Goal: Task Accomplishment & Management: Use online tool/utility

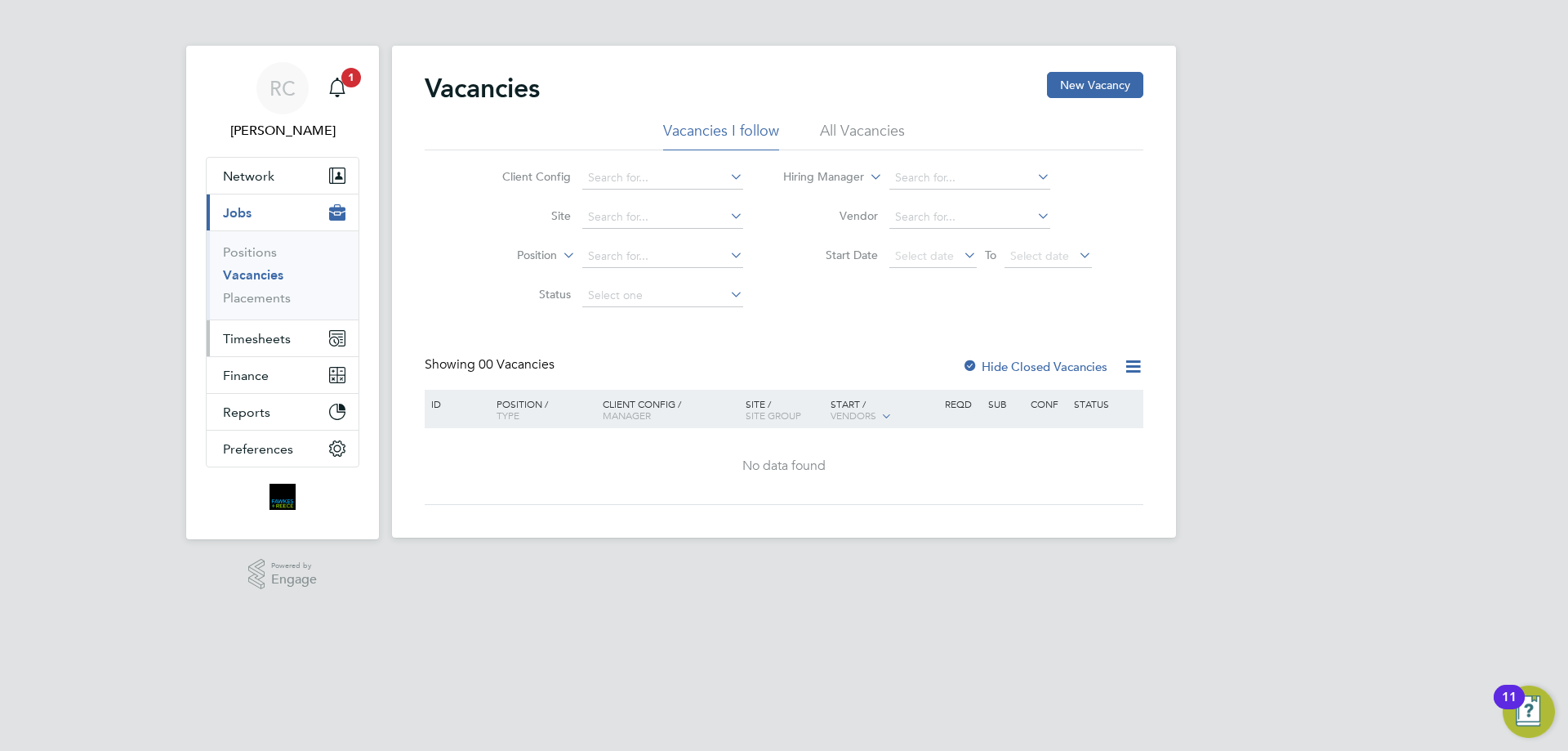
click at [269, 334] on span "Timesheets" at bounding box center [257, 338] width 67 height 16
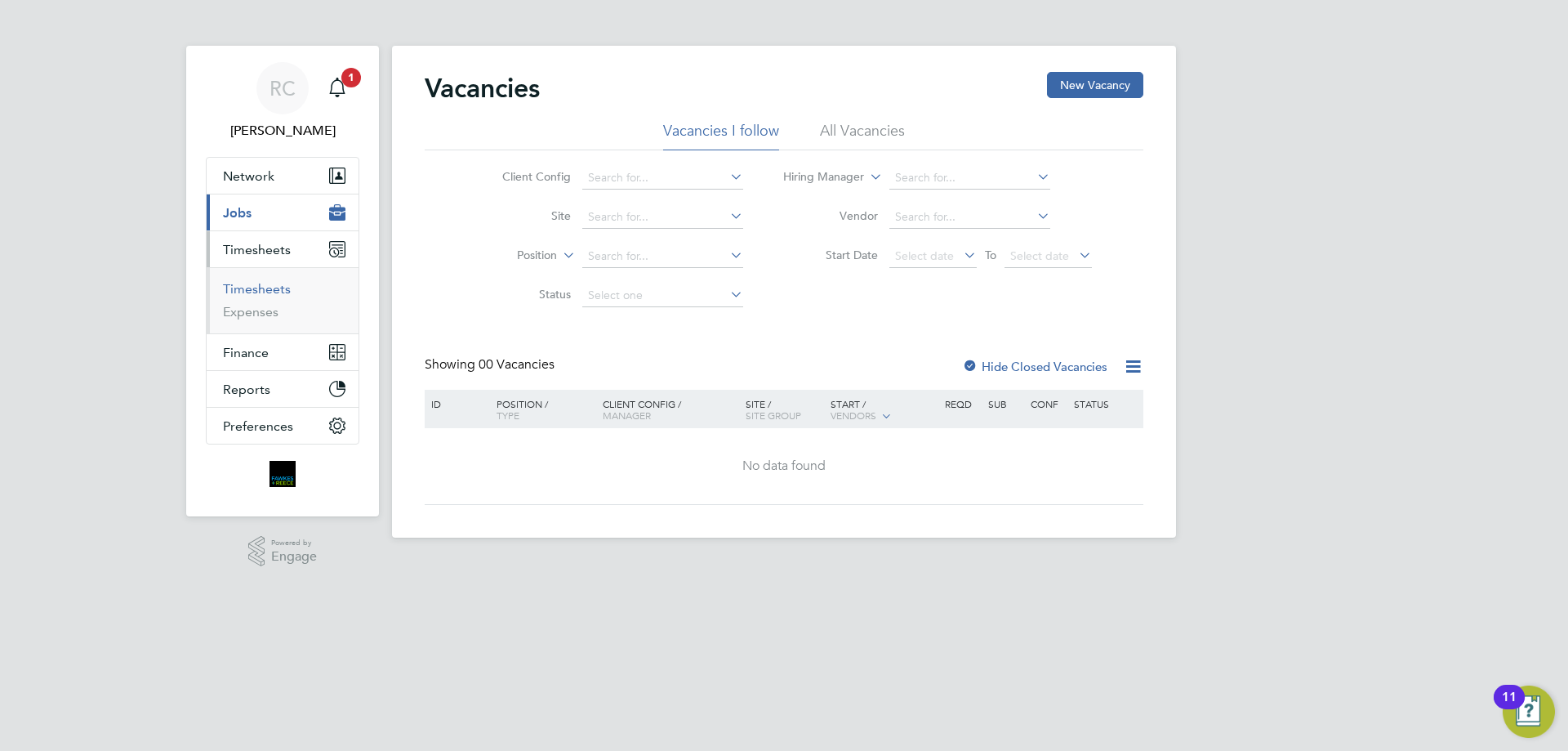
click at [260, 293] on link "Timesheets" at bounding box center [257, 288] width 67 height 16
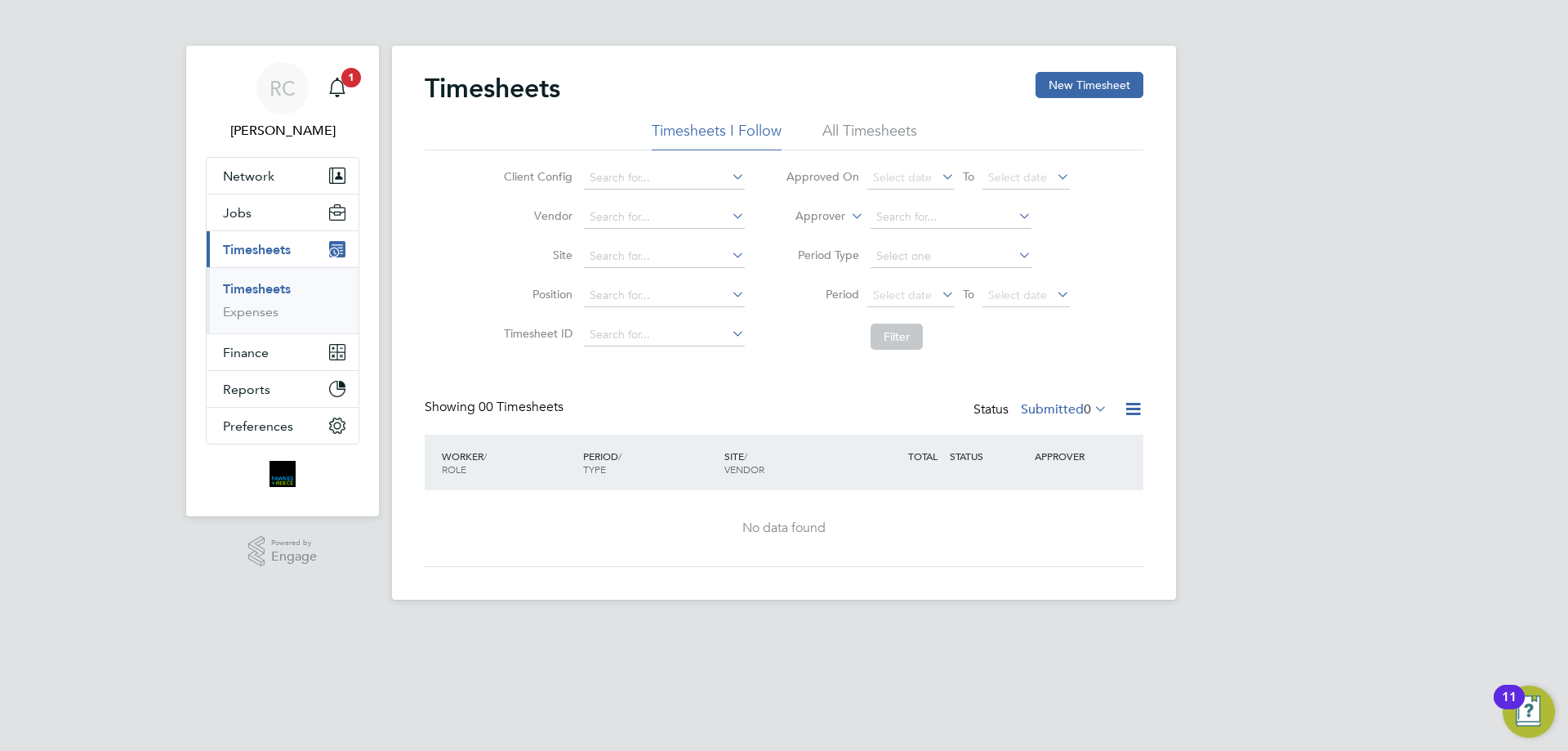
click at [856, 121] on li "All Timesheets" at bounding box center [870, 135] width 95 height 29
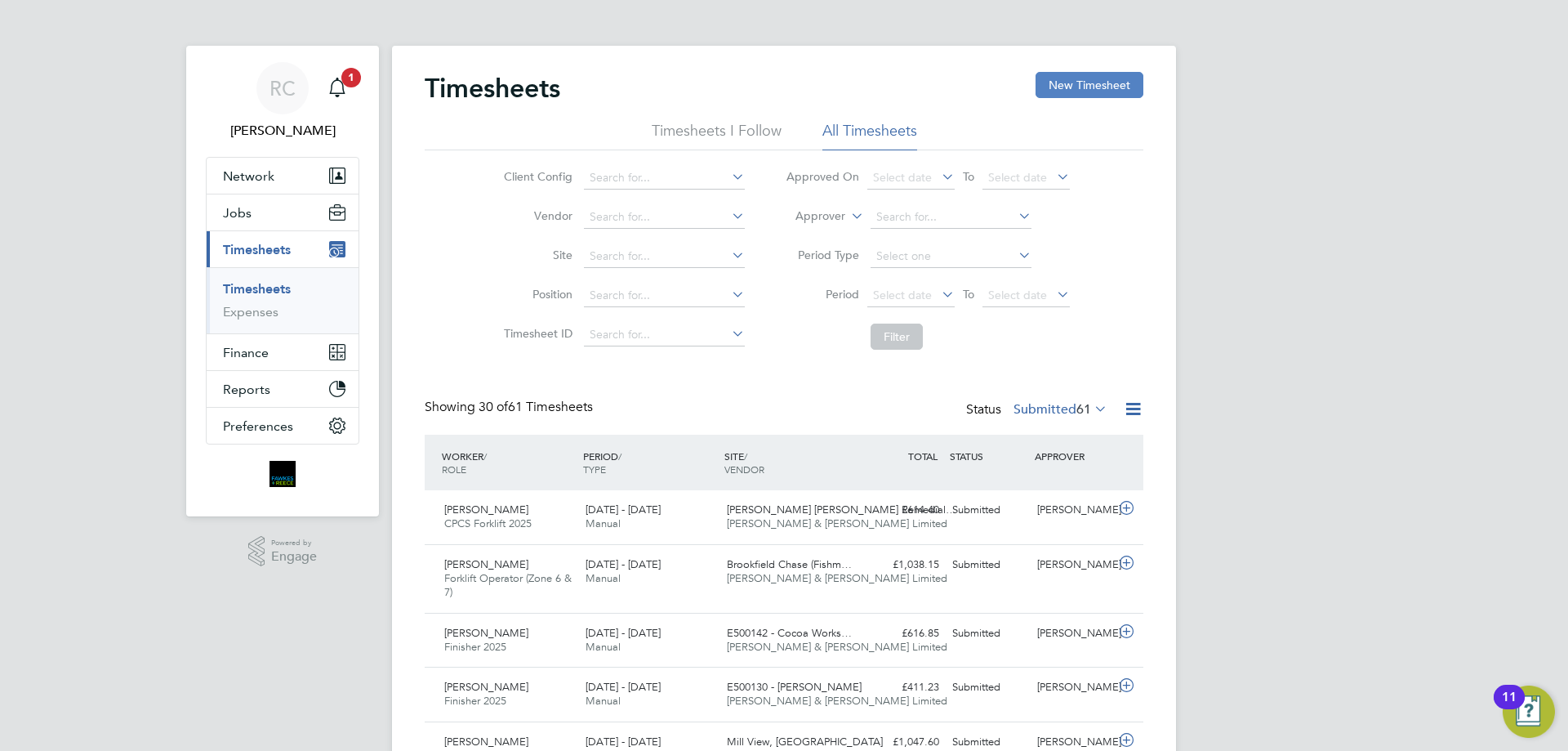
click at [1084, 73] on button "New Timesheet" at bounding box center [1089, 84] width 107 height 26
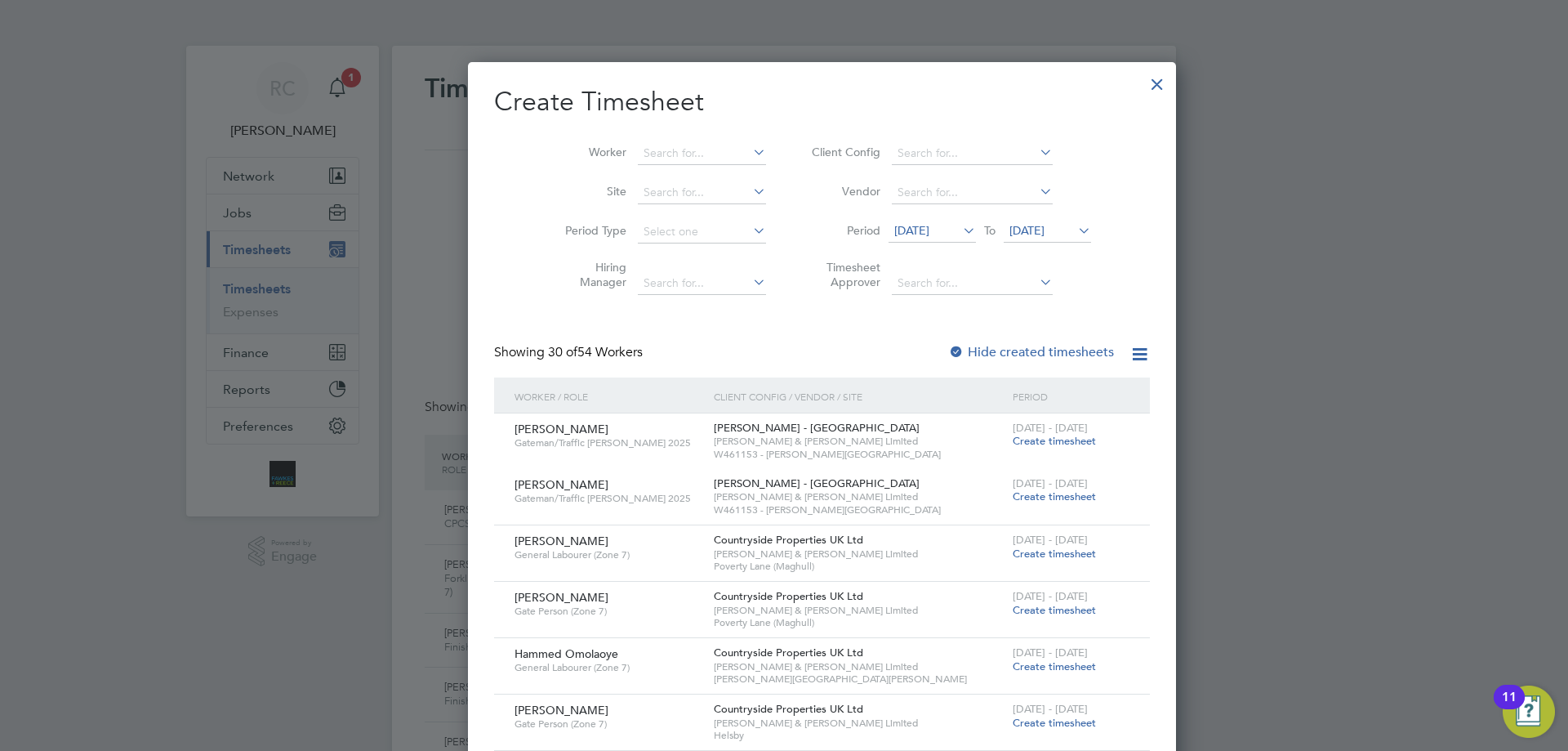
click at [1009, 225] on span "[DATE]" at bounding box center [1026, 231] width 35 height 15
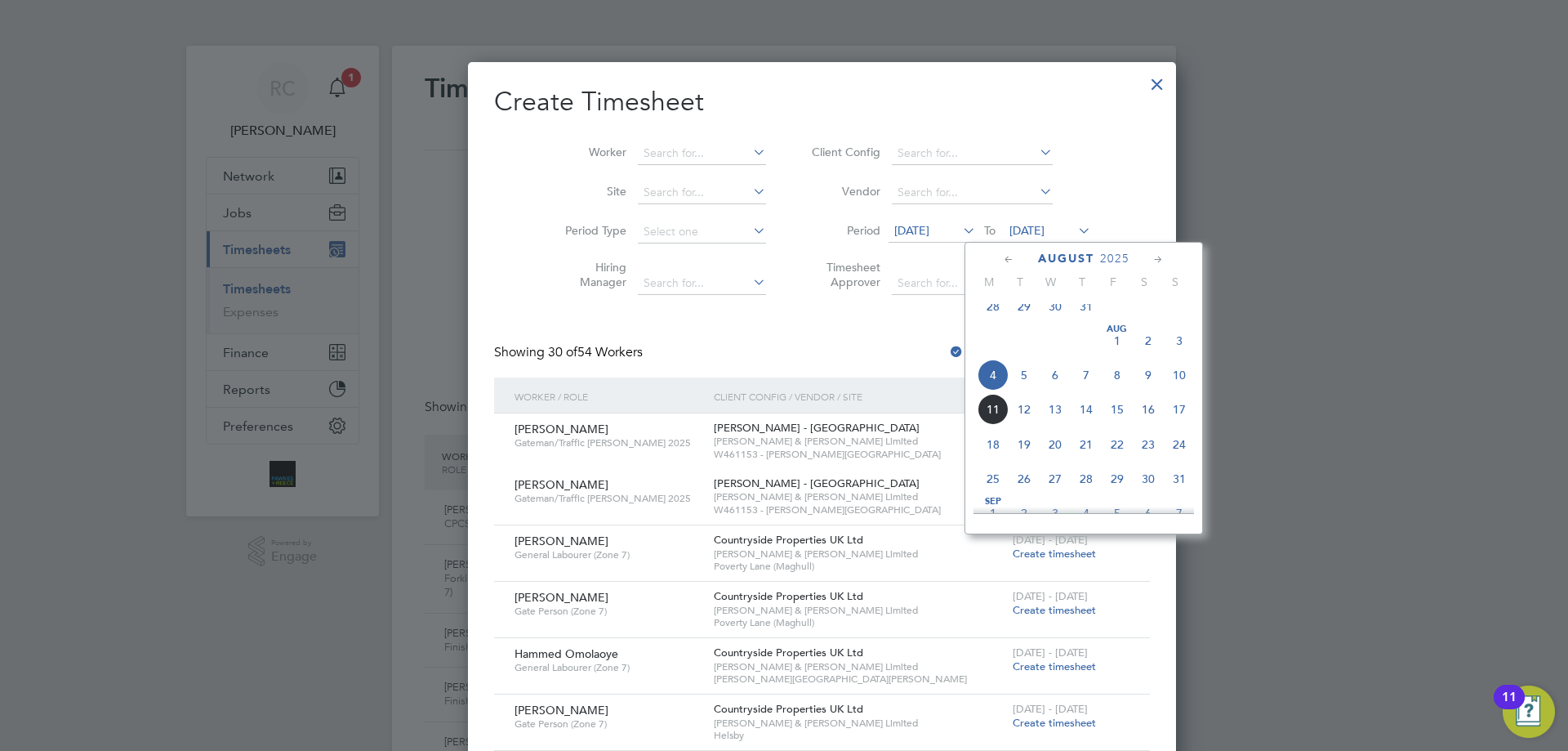
click at [1174, 390] on span "10" at bounding box center [1178, 374] width 31 height 31
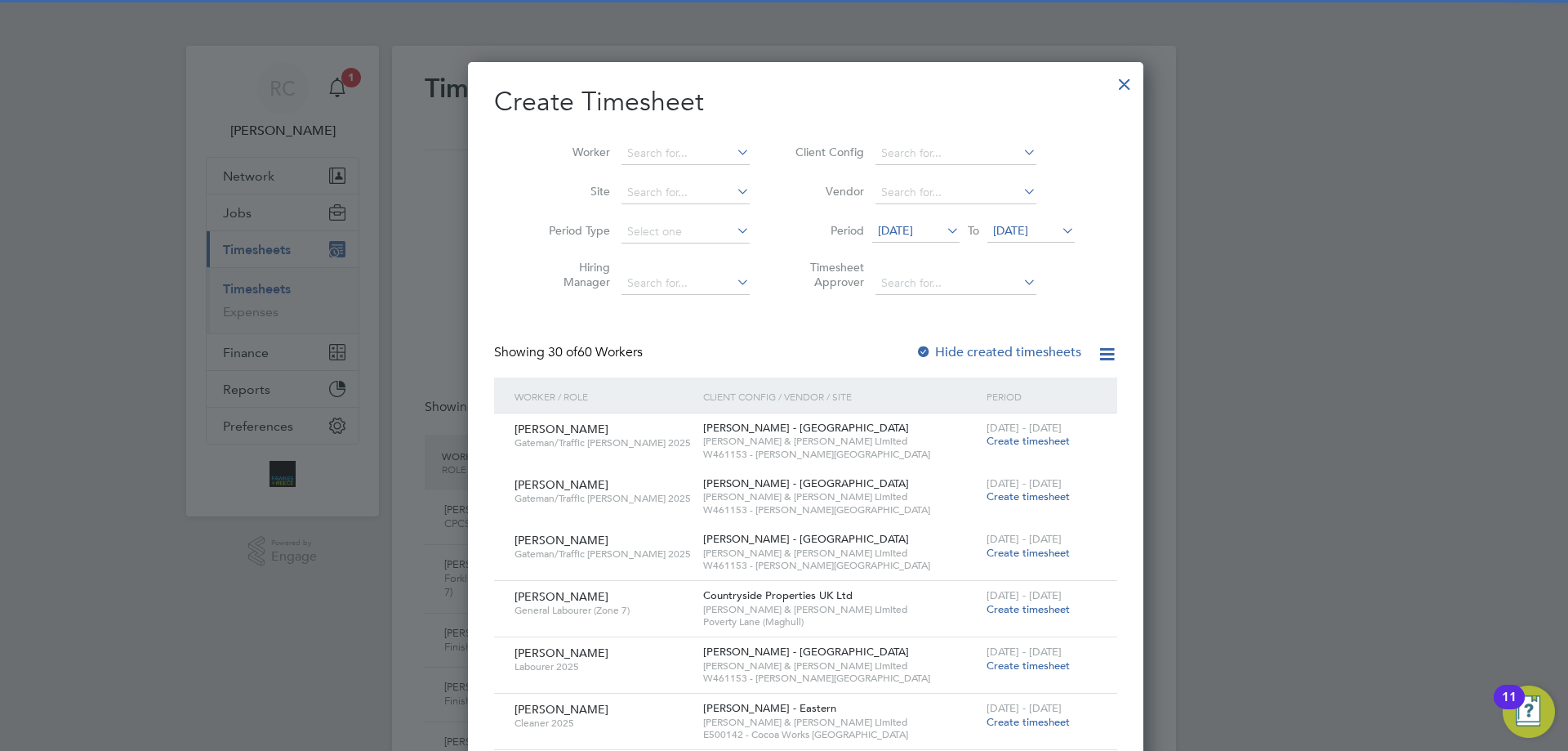
click at [916, 349] on div at bounding box center [924, 353] width 17 height 17
click at [646, 148] on input at bounding box center [686, 153] width 128 height 23
type input "[PERSON_NAME]"
